Goal: Information Seeking & Learning: Find specific fact

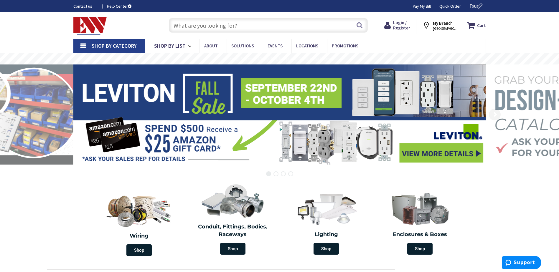
click at [198, 27] on input "text" at bounding box center [268, 25] width 199 height 15
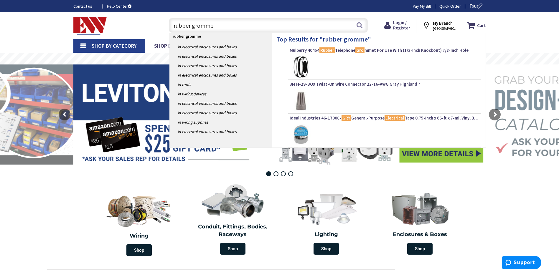
type input "rubber grommet"
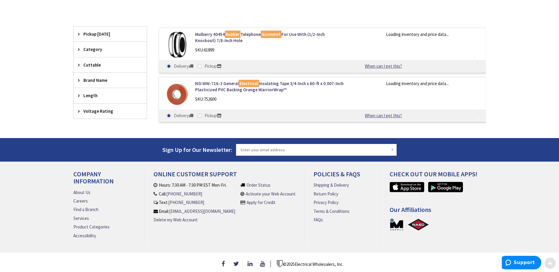
scroll to position [147, 0]
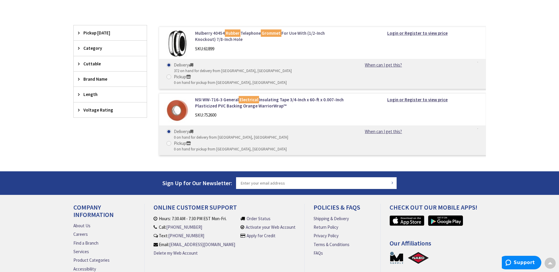
click at [213, 33] on link "Mulberry 40454 Rubber Telephone Grommet For Use With (1/2-Inch Knockout) 7/8-In…" at bounding box center [270, 36] width 150 height 13
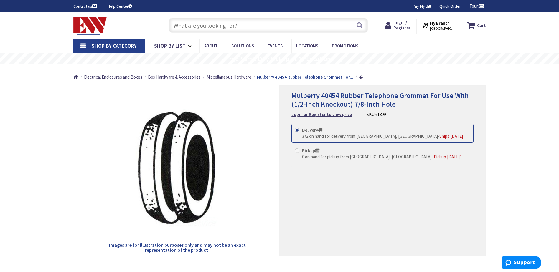
click at [239, 25] on input "text" at bounding box center [268, 25] width 199 height 15
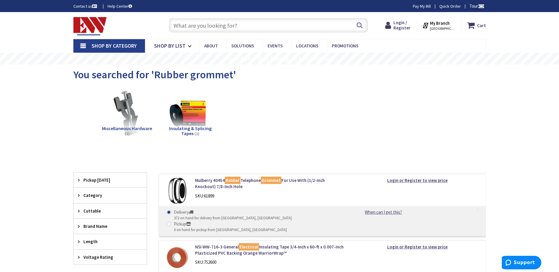
click at [214, 25] on input "text" at bounding box center [268, 25] width 199 height 15
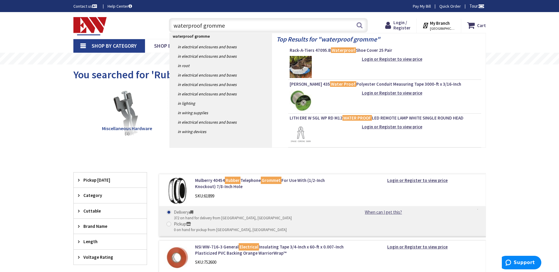
type input "waterproof grommet"
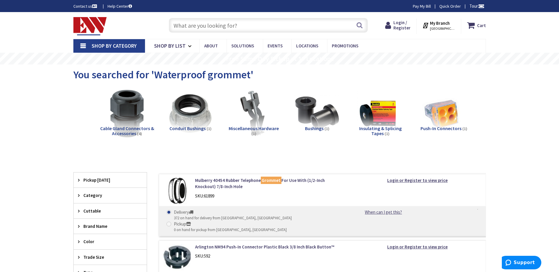
click at [198, 25] on input "text" at bounding box center [268, 25] width 199 height 15
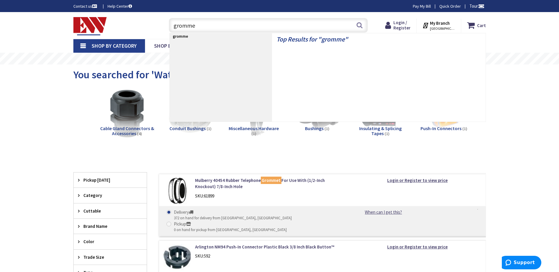
type input "grommet"
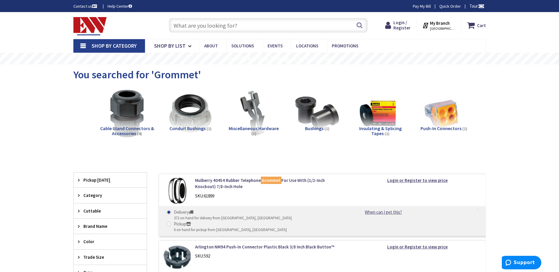
click at [185, 25] on input "text" at bounding box center [268, 25] width 199 height 15
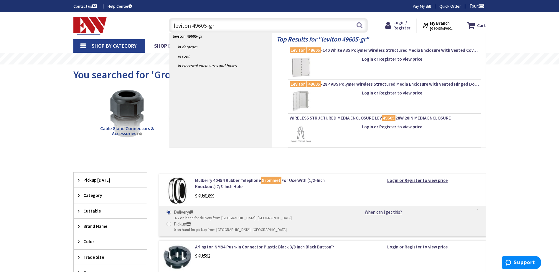
type input "leviton 49605-grm"
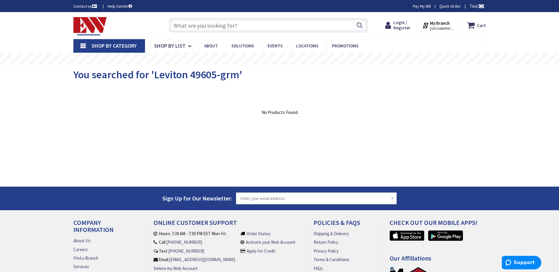
click at [177, 26] on input "text" at bounding box center [268, 25] width 199 height 15
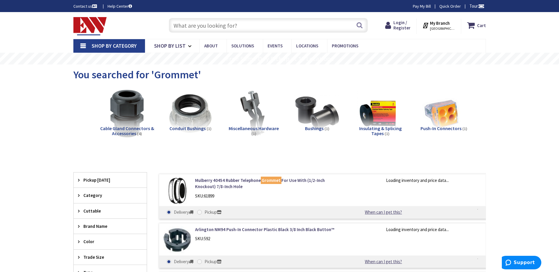
click at [238, 27] on input "text" at bounding box center [268, 25] width 199 height 15
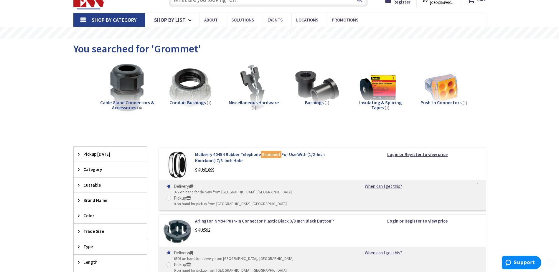
scroll to position [59, 0]
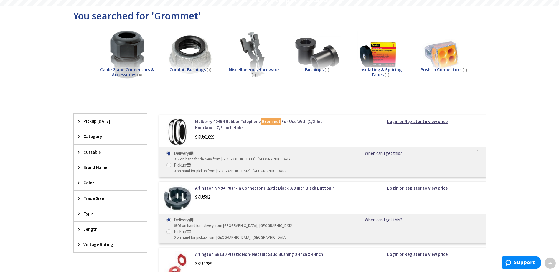
click at [207, 124] on link "Mulberry 40454 Rubber Telephone Grommet For Use With (1/2-Inch Knockout) 7/8-In…" at bounding box center [270, 124] width 150 height 13
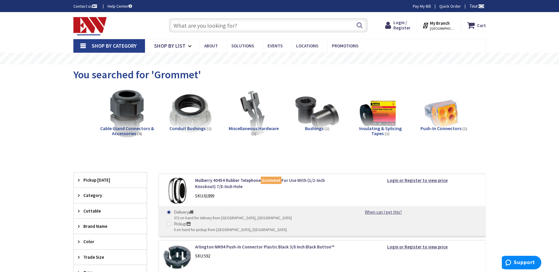
click at [208, 30] on input "text" at bounding box center [268, 25] width 199 height 15
